Goal: Task Accomplishment & Management: Manage account settings

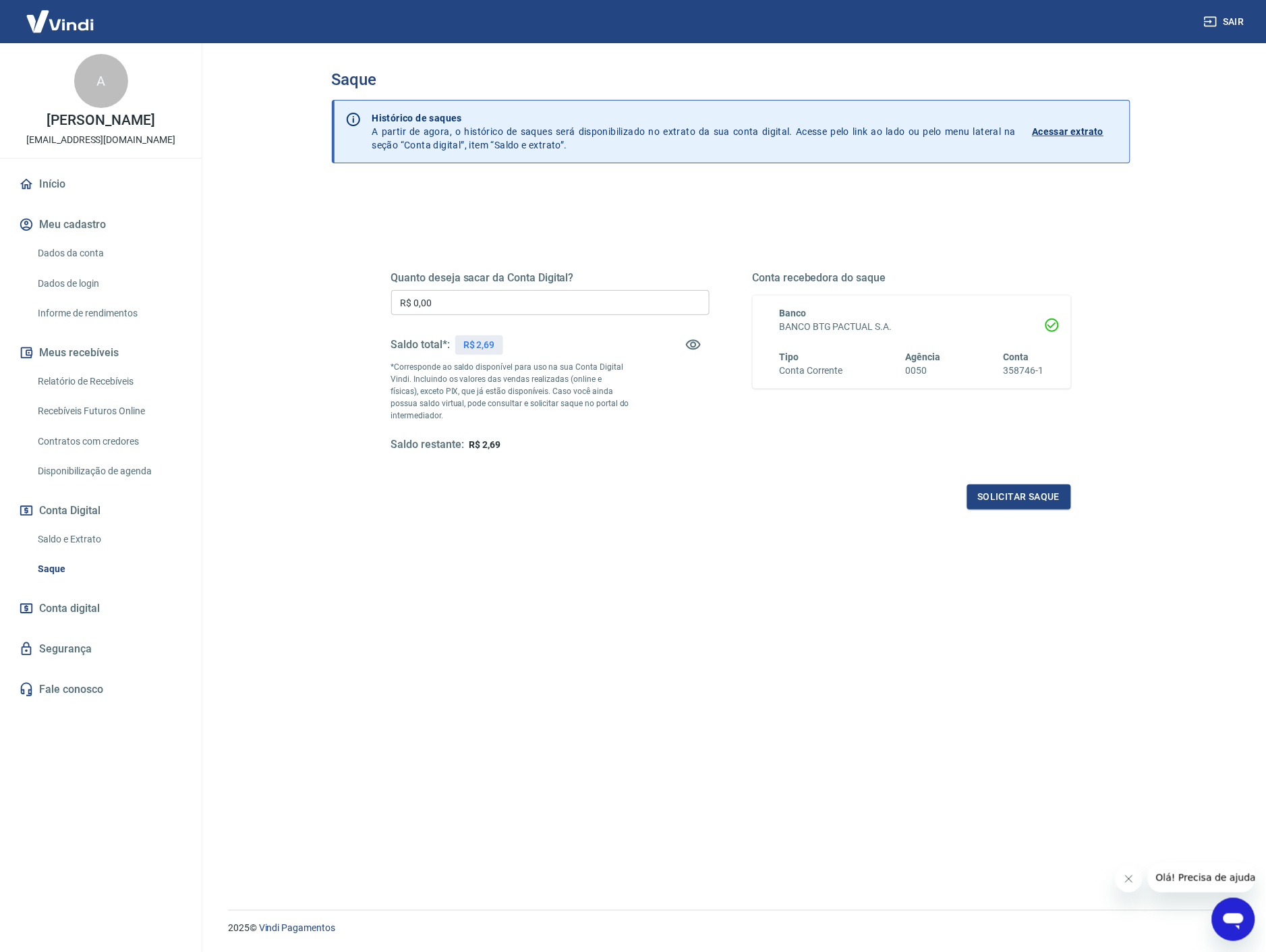
click at [502, 443] on div "Saldo restante: R$ 2,69" at bounding box center [550, 444] width 319 height 14
click at [107, 441] on link "Contratos com credores" at bounding box center [109, 442] width 153 height 28
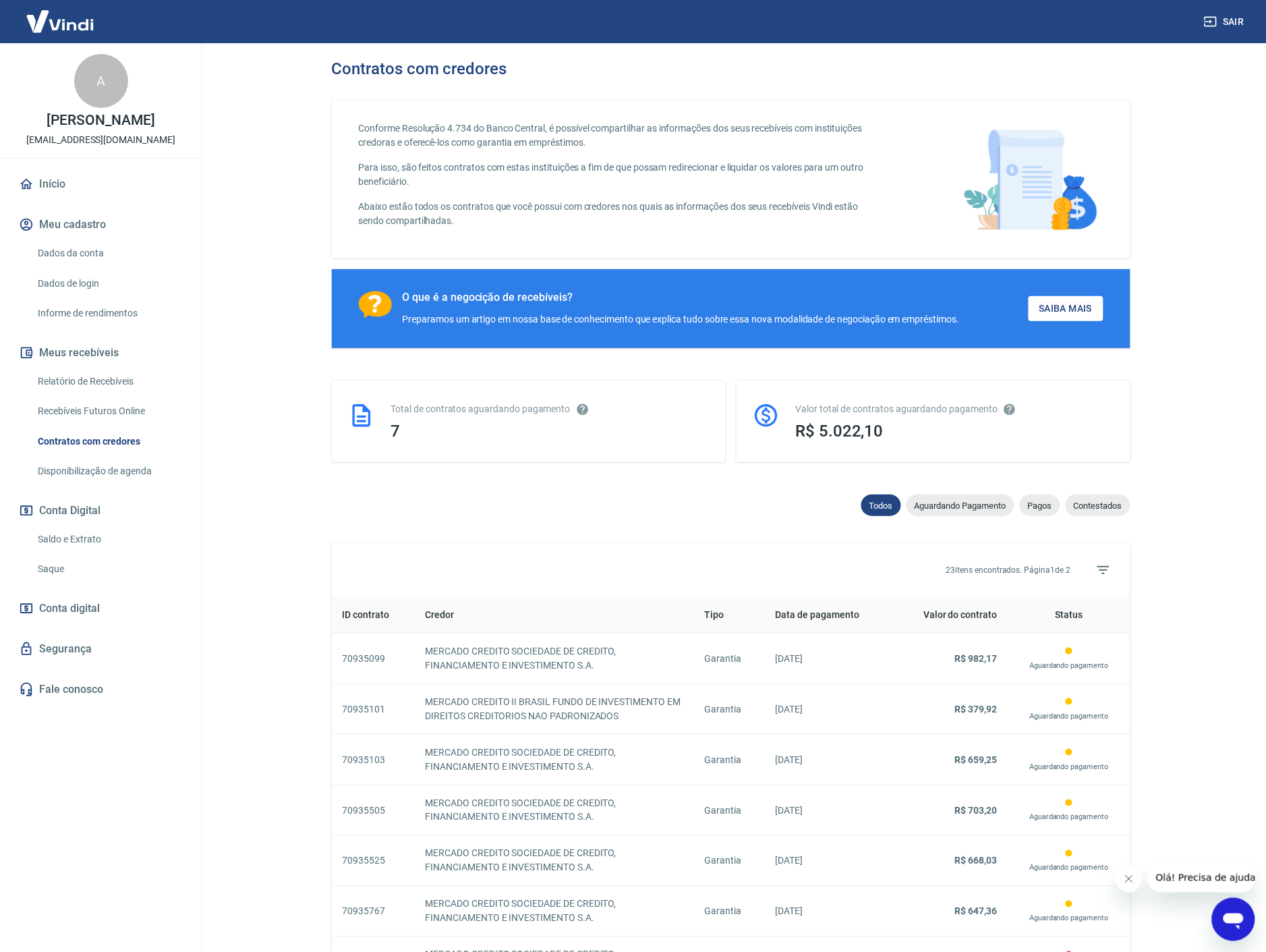
click at [845, 430] on span "R$ 5.022,10" at bounding box center [839, 431] width 87 height 19
click at [839, 425] on span "R$ 5.022,10" at bounding box center [839, 431] width 87 height 19
click at [108, 382] on link "Relatório de Recebíveis" at bounding box center [109, 381] width 153 height 28
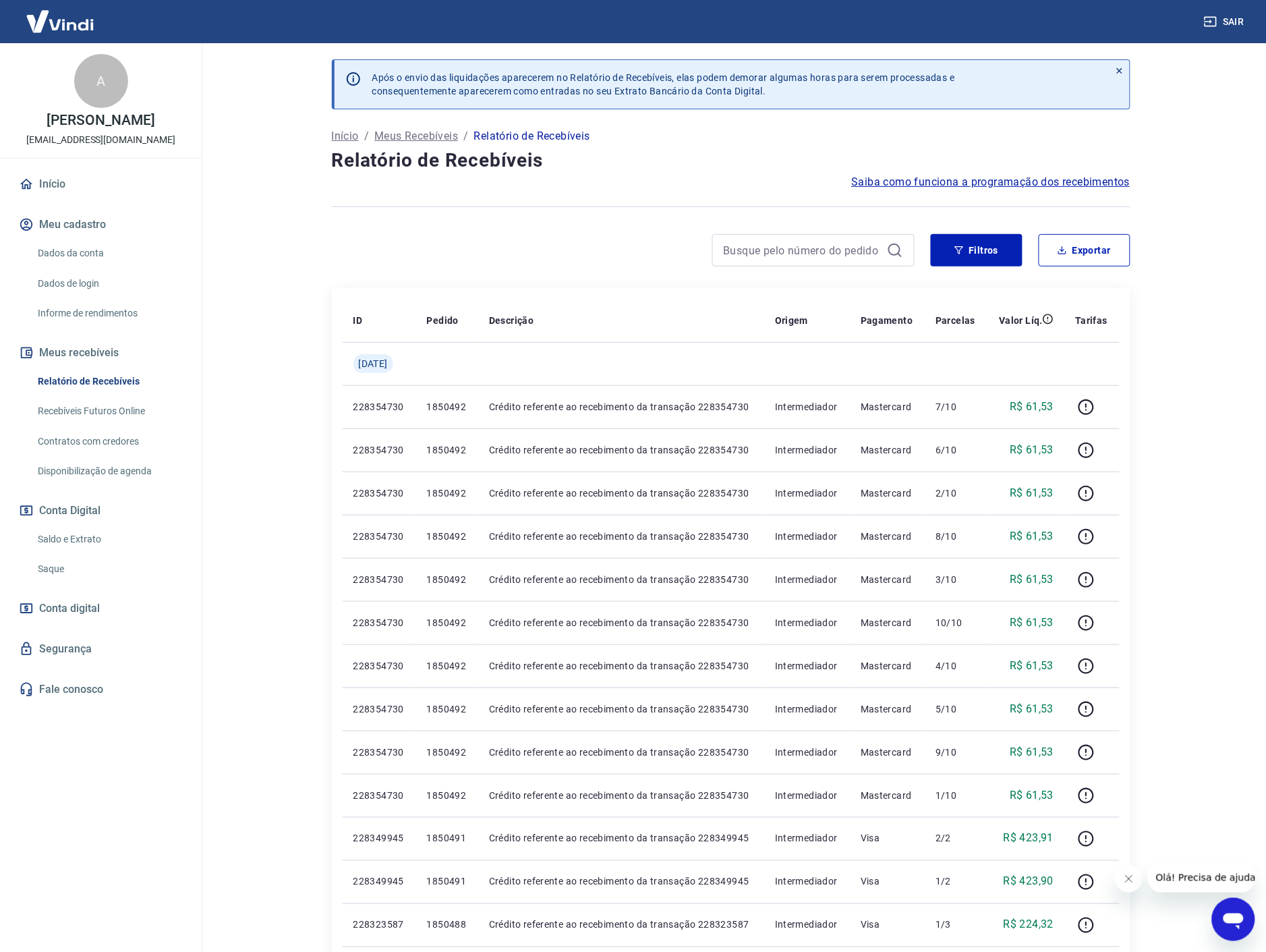
click at [80, 540] on link "Saldo e Extrato" at bounding box center [109, 539] width 153 height 28
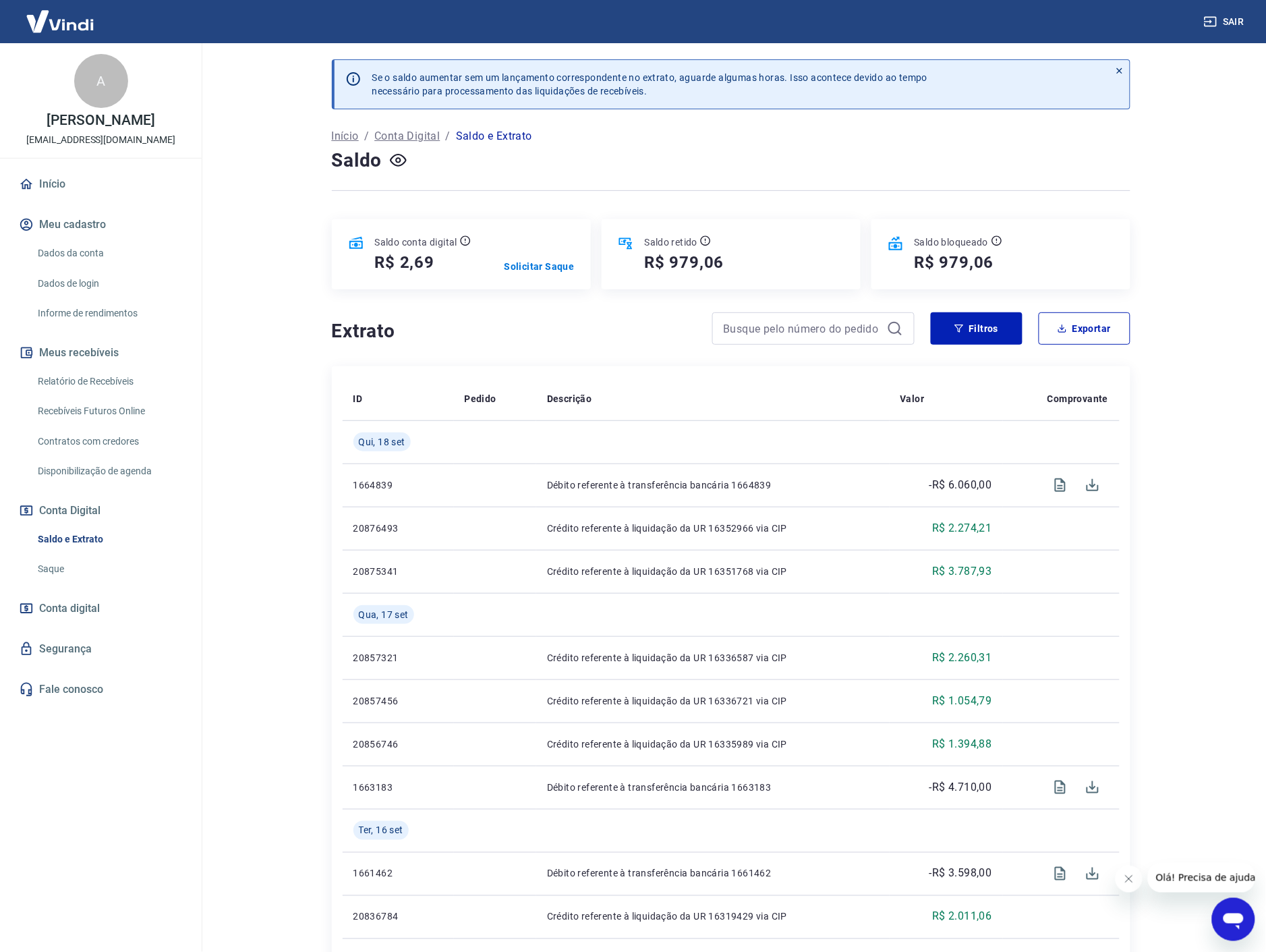
click at [42, 574] on link "Saque" at bounding box center [109, 569] width 153 height 28
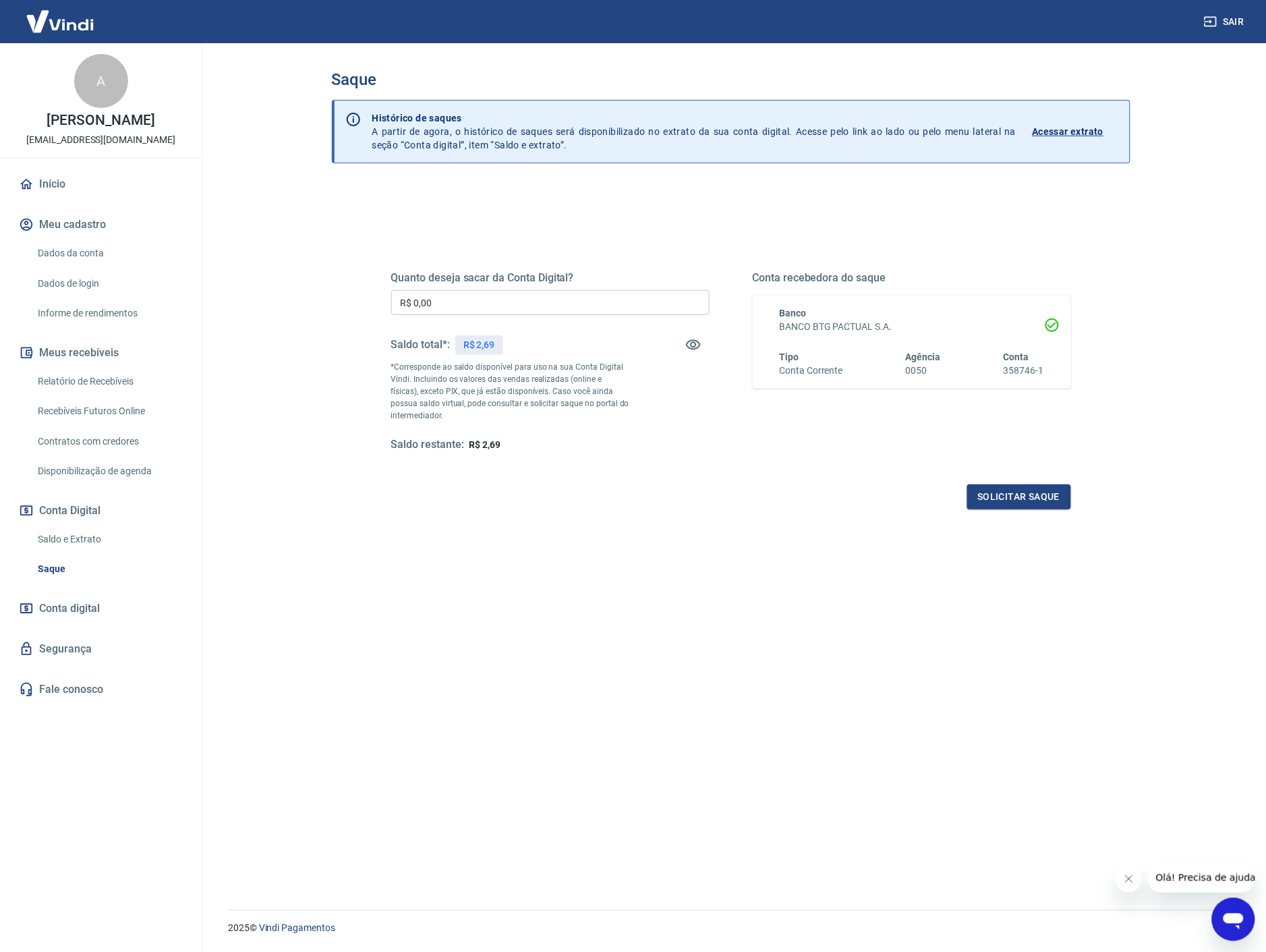
click at [521, 441] on div "Saldo restante: R$ 2,69" at bounding box center [550, 444] width 319 height 14
click at [529, 410] on p "*Corresponde ao saldo disponível para uso na sua Conta Digital Vindi. Incluindo…" at bounding box center [510, 390] width 239 height 60
click at [533, 381] on p "*Corresponde ao saldo disponível para uso na sua Conta Digital Vindi. Incluindo…" at bounding box center [510, 390] width 239 height 60
click at [473, 340] on p "R$ 2,69" at bounding box center [480, 345] width 32 height 14
click at [485, 206] on div "Quanto deseja sacar da Conta Digital? R$ 0,00 ​ Saldo total*: R$ 2,69 *Correspo…" at bounding box center [731, 588] width 798 height 808
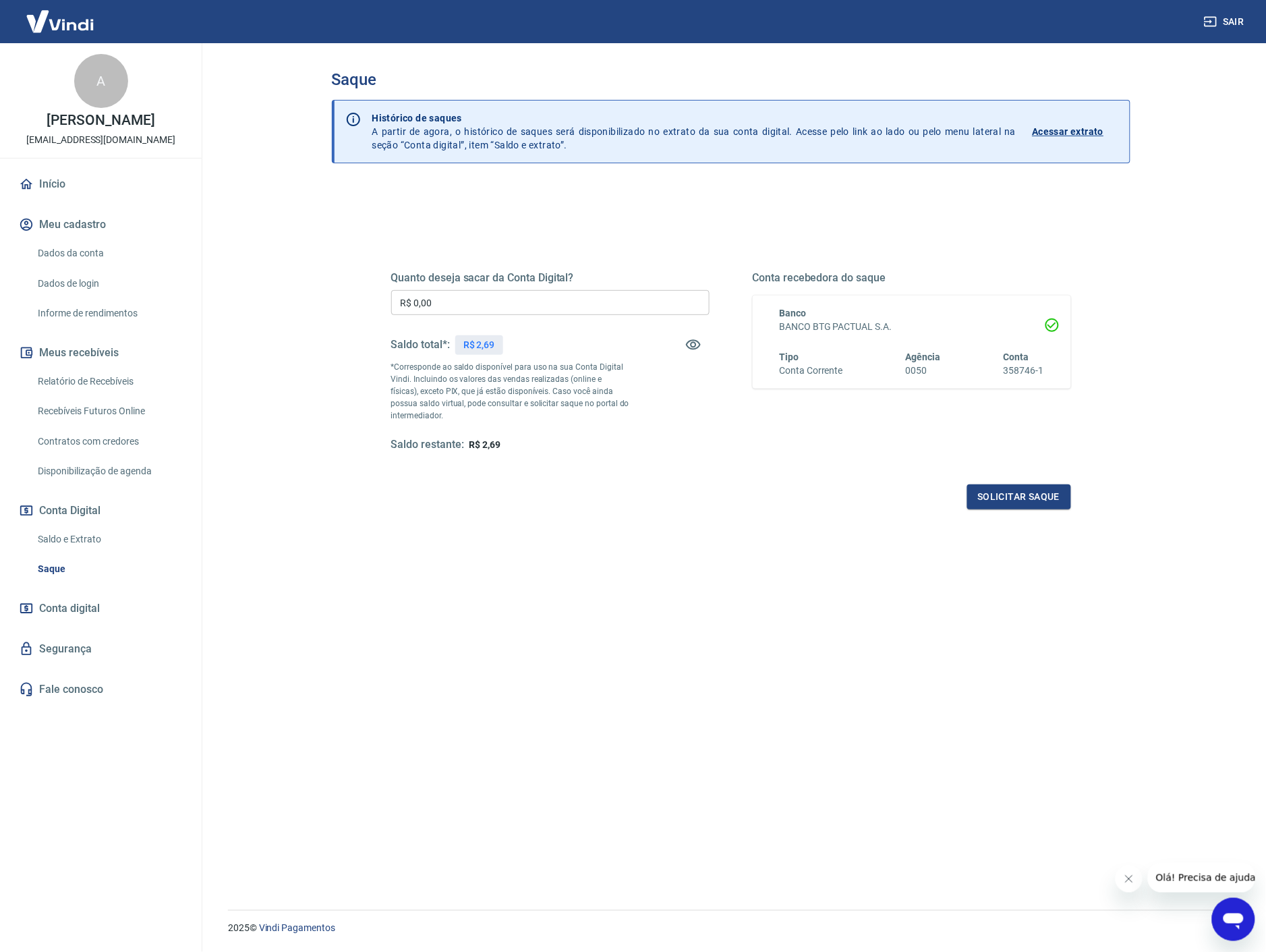
click at [1223, 22] on button "Sair" at bounding box center [1225, 21] width 48 height 25
click at [101, 538] on link "Saldo e Extrato" at bounding box center [109, 539] width 153 height 28
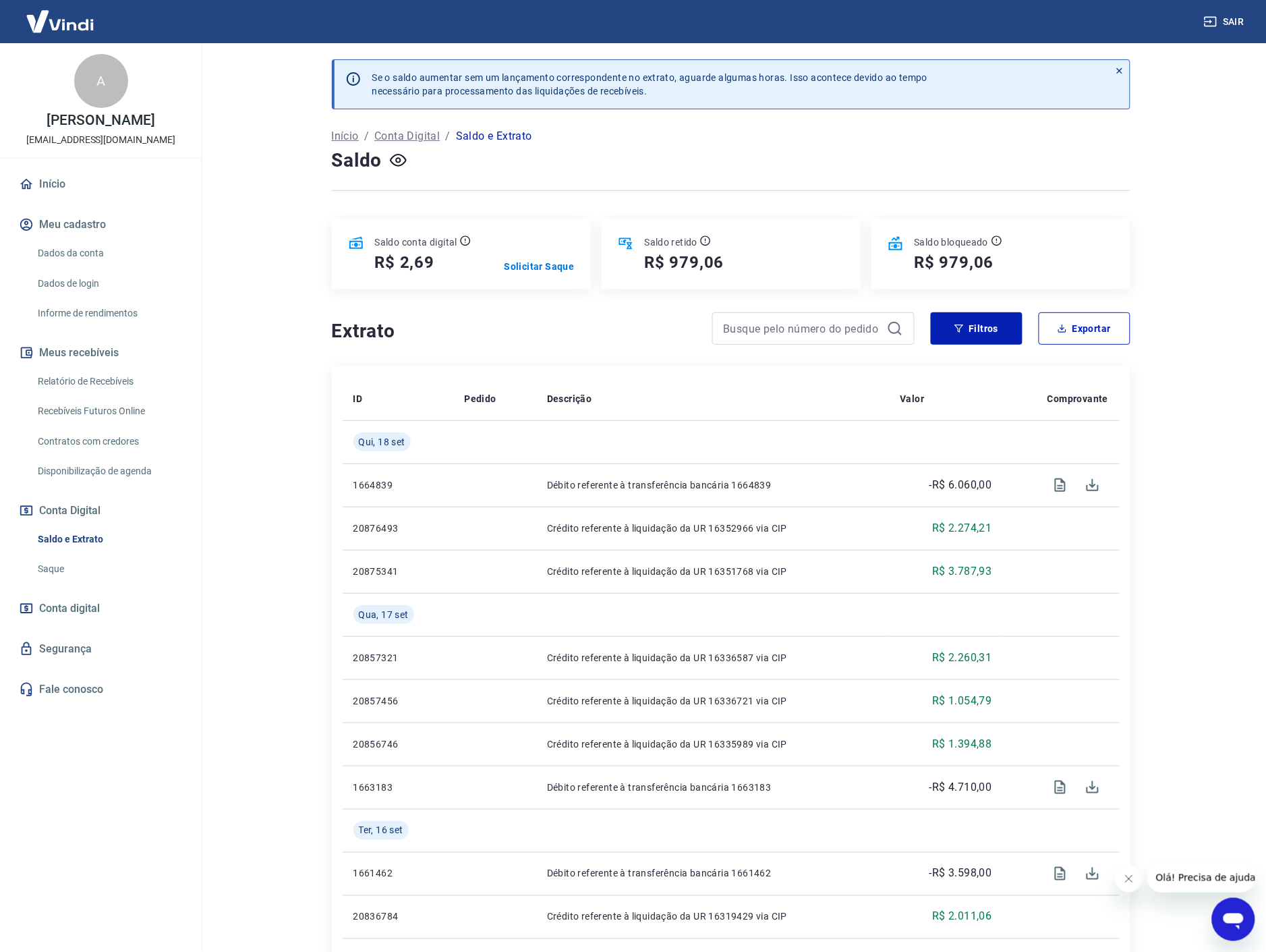
click at [670, 351] on div "Extrato Filtros Exportar" at bounding box center [731, 334] width 798 height 43
click at [461, 271] on div "R$ 2,69" at bounding box center [423, 262] width 97 height 21
click at [537, 267] on p "Solicitar Saque" at bounding box center [539, 266] width 70 height 14
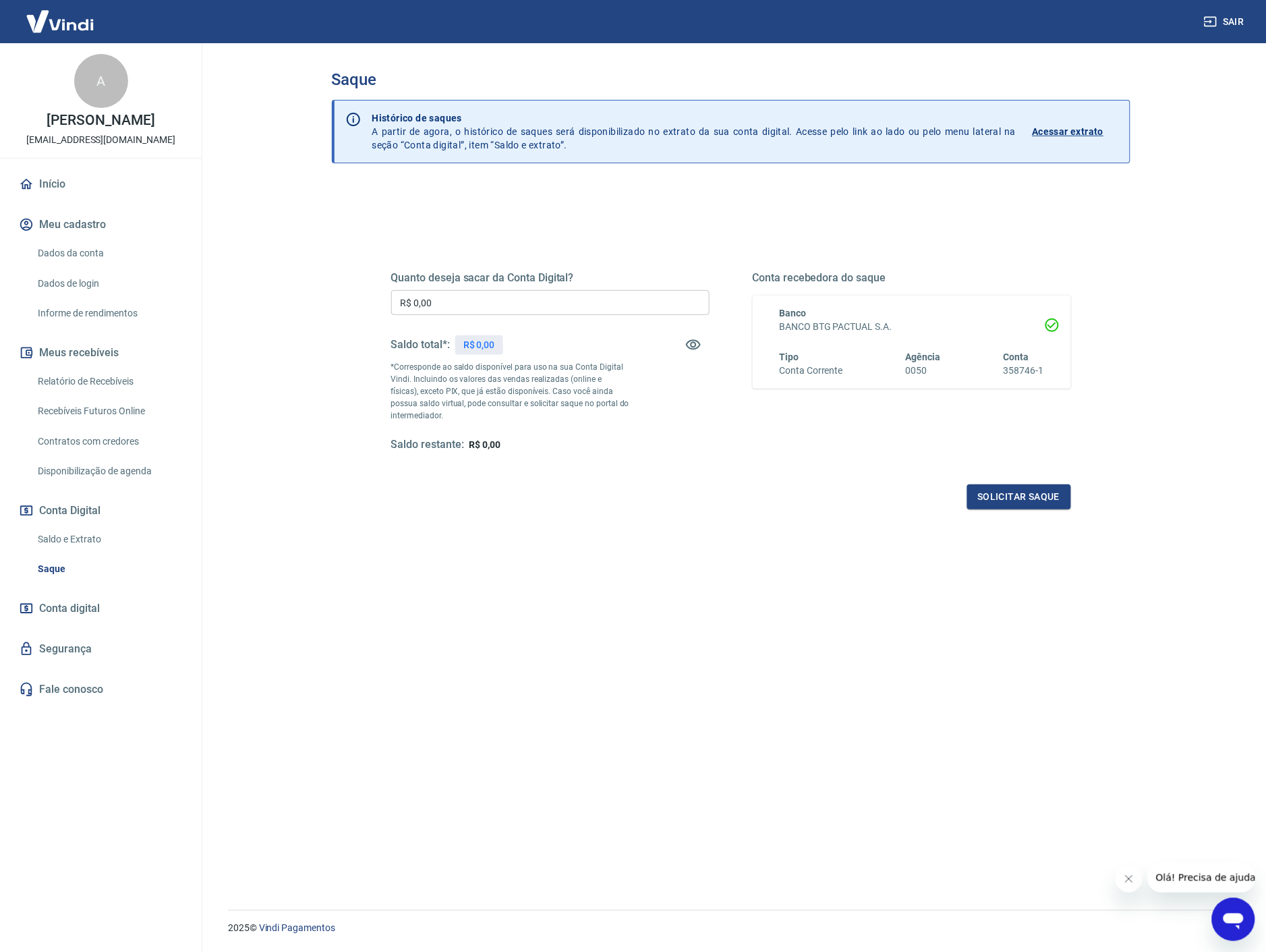
click at [522, 536] on div "Quanto deseja sacar da Conta Digital? R$ 0,00 ​ Saldo total*: R$ 0,00 *Correspo…" at bounding box center [731, 588] width 798 height 808
click at [65, 188] on link "Início" at bounding box center [100, 184] width 169 height 30
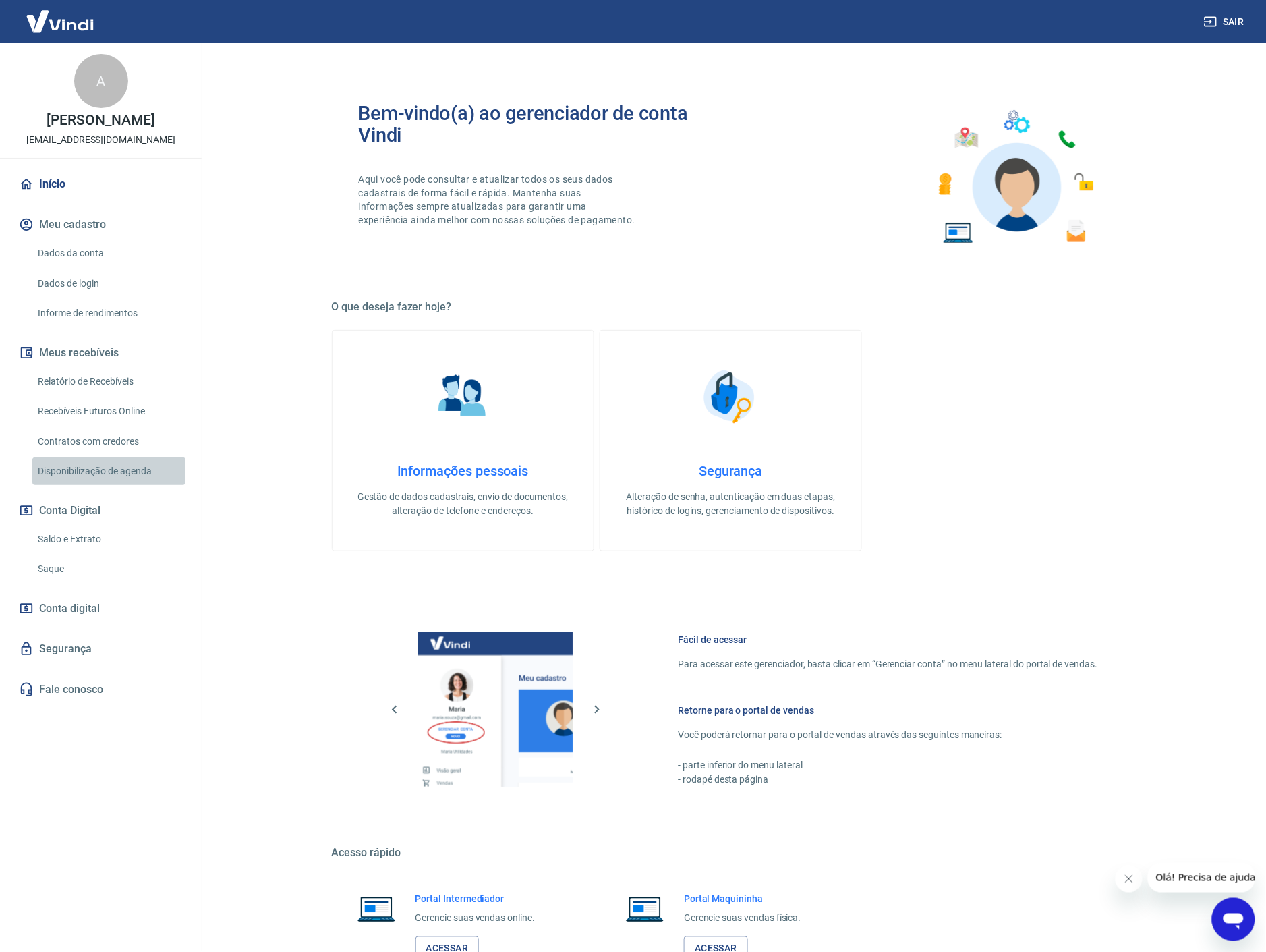
click at [97, 464] on link "Disponibilização de agenda" at bounding box center [109, 471] width 153 height 28
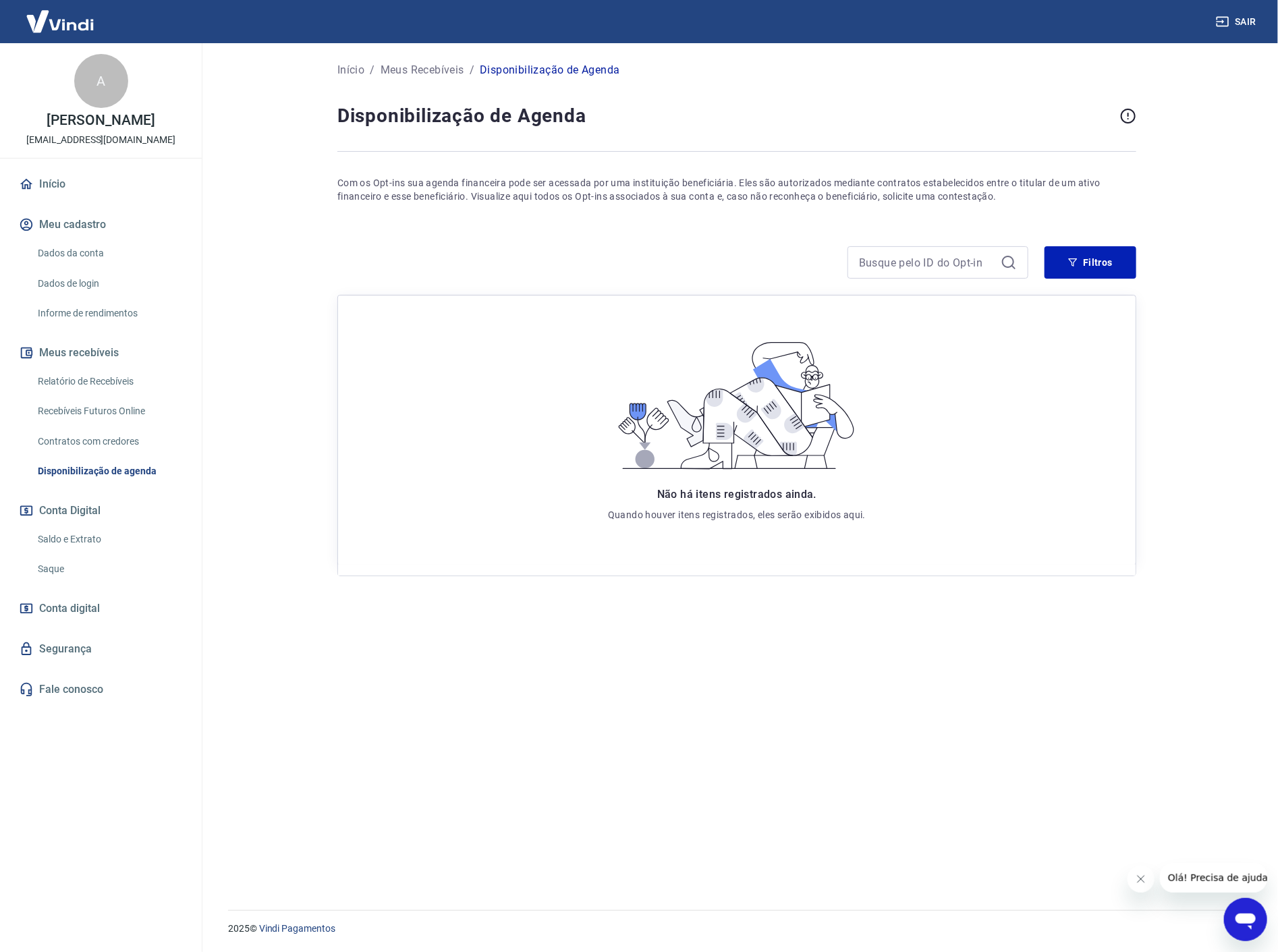
drag, startPoint x: 658, startPoint y: 257, endPoint x: 636, endPoint y: 259, distance: 22.1
click at [646, 259] on div at bounding box center [683, 262] width 691 height 33
click at [81, 177] on link "Início" at bounding box center [100, 184] width 169 height 30
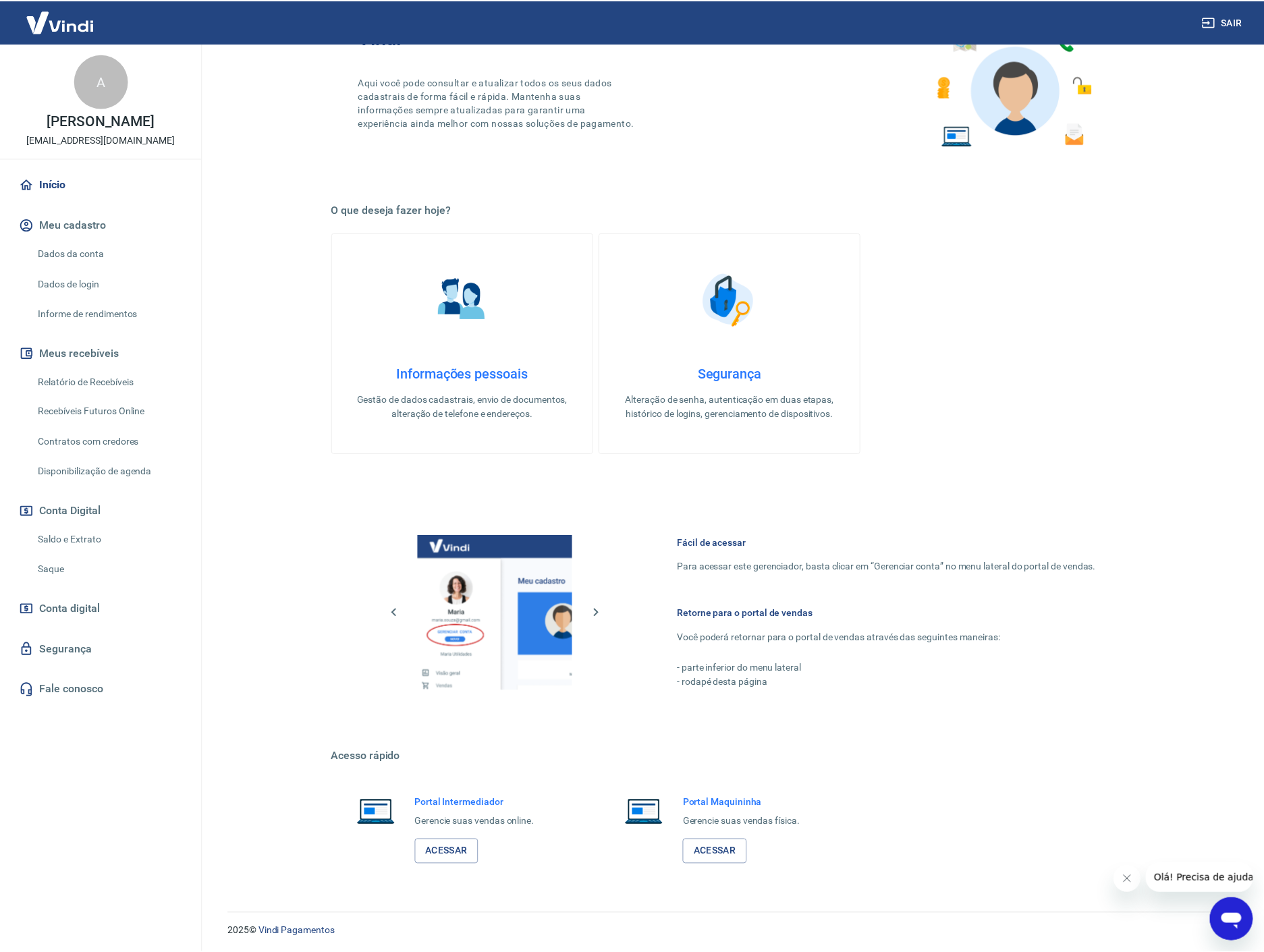
scroll to position [99, 0]
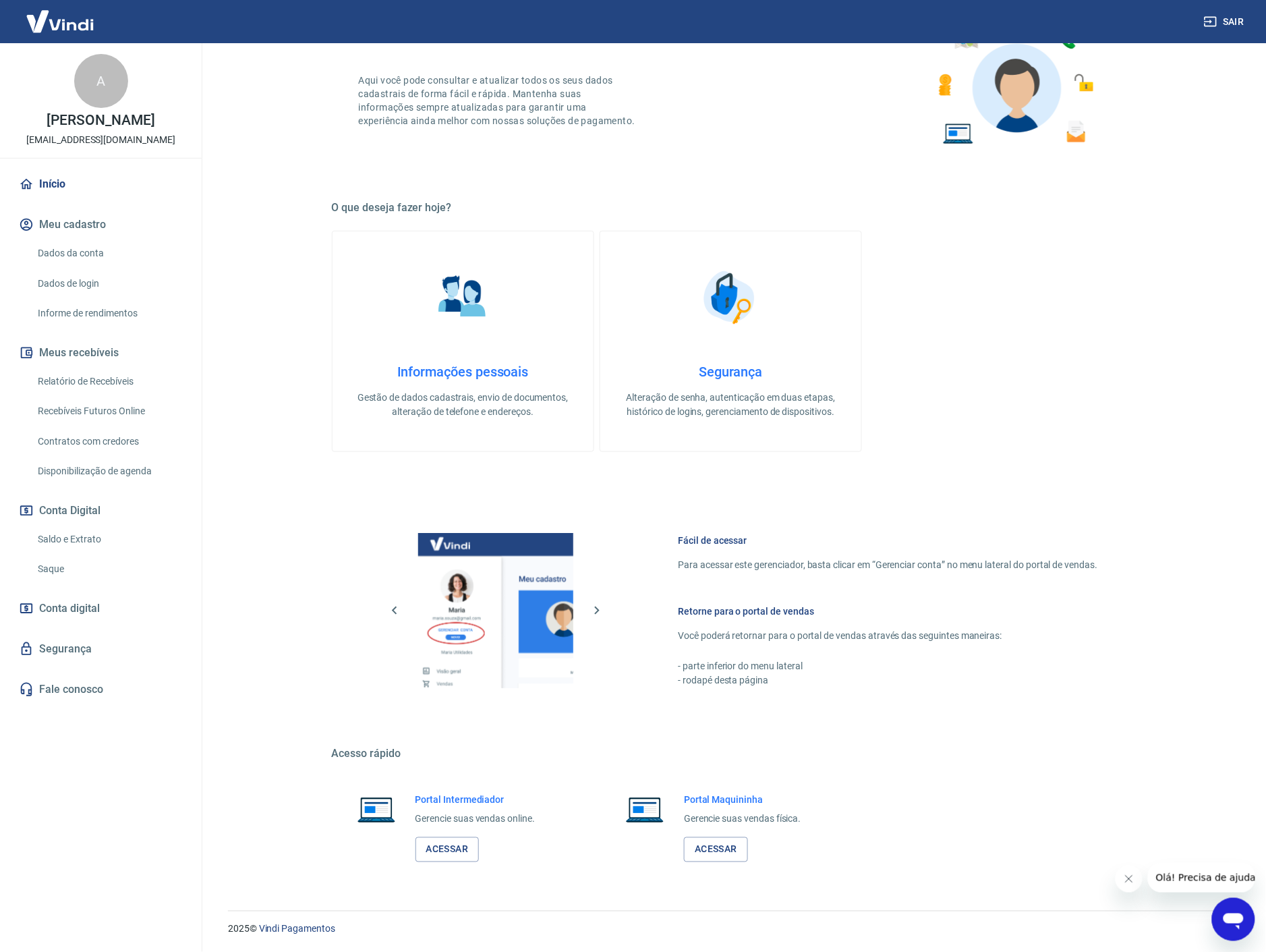
click at [80, 177] on link "Início" at bounding box center [100, 184] width 169 height 30
click at [1174, 231] on main "Bem-vindo(a) ao gerenciador de conta Vindi Aqui você pode consultar e atualizar…" at bounding box center [731, 398] width 1071 height 908
drag, startPoint x: 92, startPoint y: 176, endPoint x: 115, endPoint y: 156, distance: 30.5
click at [90, 178] on link "Início" at bounding box center [100, 184] width 169 height 30
click at [85, 191] on link "Início" at bounding box center [100, 184] width 169 height 30
